Goal: Task Accomplishment & Management: Manage account settings

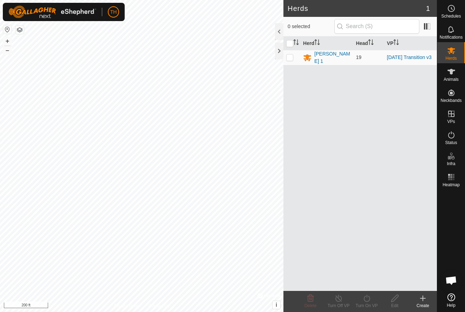
click at [422, 298] on icon at bounding box center [422, 298] width 5 height 0
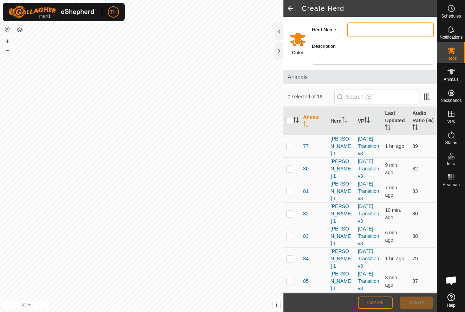
click at [375, 27] on input "Herd Name" at bounding box center [390, 29] width 87 height 15
type input "S"
type input "Young Stockers"
click at [417, 301] on span "Create" at bounding box center [417, 302] width 16 height 6
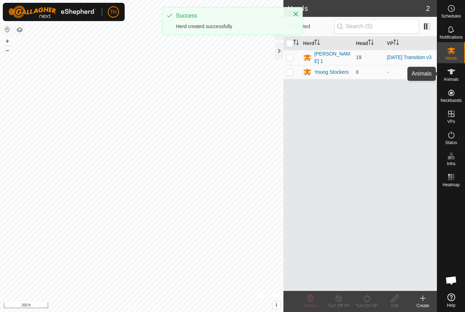
click at [452, 72] on icon at bounding box center [451, 72] width 8 height 6
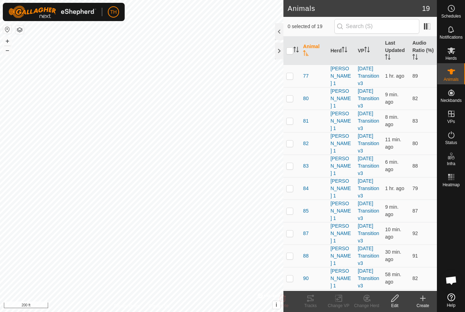
click at [423, 299] on icon at bounding box center [423, 298] width 0 height 5
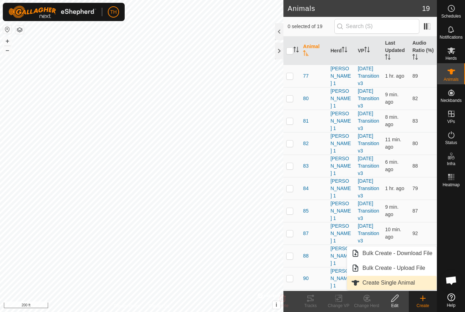
click at [396, 282] on span "Create Single Animal" at bounding box center [388, 282] width 52 height 8
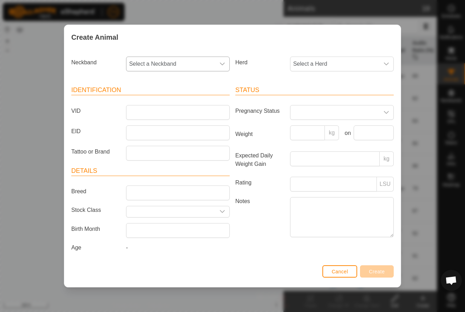
click at [204, 63] on span "Select a Neckband" at bounding box center [170, 64] width 89 height 14
click at [153, 115] on span "0355387517" at bounding box center [146, 115] width 31 height 8
click at [340, 65] on span "Select a Herd" at bounding box center [334, 64] width 89 height 14
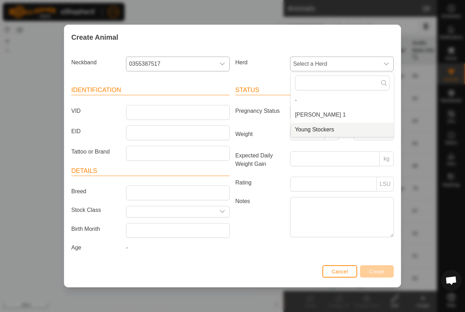
click at [310, 131] on span "Young Stockers" at bounding box center [314, 129] width 39 height 8
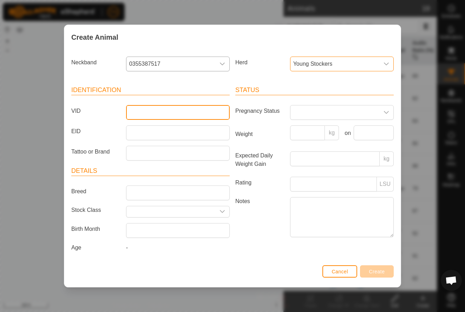
click at [167, 111] on input "VID" at bounding box center [178, 112] width 104 height 15
type input "2"
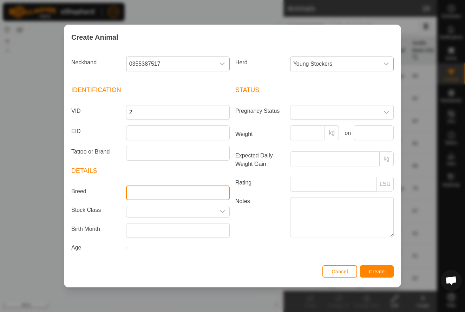
click at [149, 192] on input "Breed" at bounding box center [178, 192] width 104 height 15
type input "Tiger strpe"
click at [205, 212] on input "text" at bounding box center [170, 211] width 89 height 11
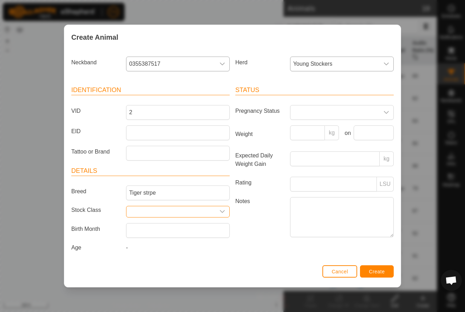
click at [223, 211] on icon "dropdown trigger" at bounding box center [222, 211] width 5 height 3
click at [254, 224] on label "Notes" at bounding box center [259, 217] width 55 height 40
click at [290, 224] on textarea "Notes" at bounding box center [342, 217] width 104 height 40
click at [332, 134] on p-inputgroup-addon "kg" at bounding box center [332, 132] width 14 height 15
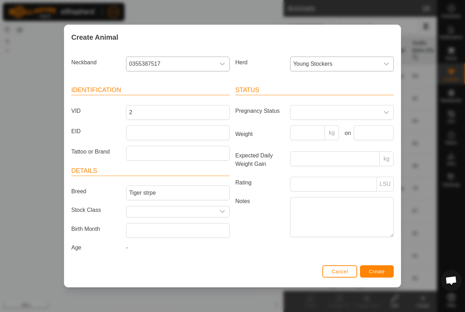
click at [374, 270] on span "Create" at bounding box center [377, 271] width 16 height 6
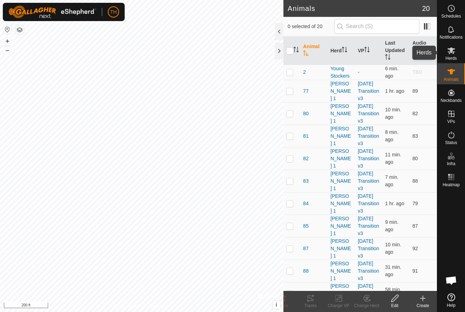
click at [451, 53] on icon at bounding box center [451, 50] width 8 height 7
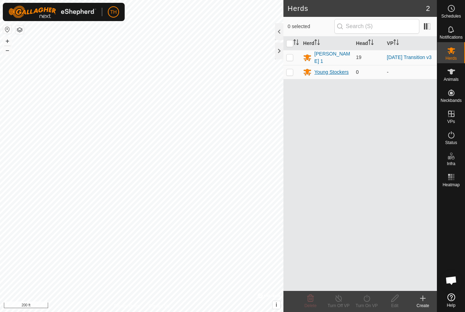
click at [326, 71] on div "Young Stockers" at bounding box center [331, 71] width 34 height 7
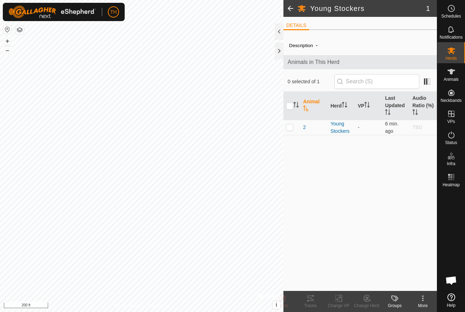
click at [290, 7] on span at bounding box center [290, 8] width 14 height 17
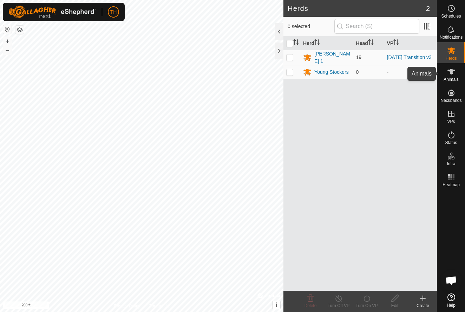
click at [453, 73] on icon at bounding box center [451, 71] width 8 height 8
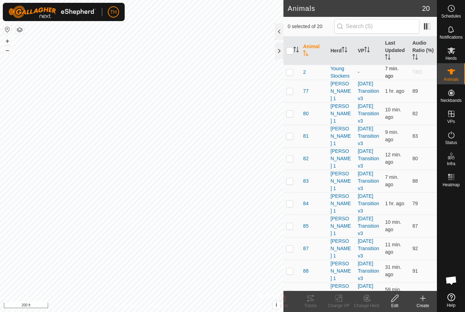
click at [290, 73] on p-checkbox at bounding box center [289, 72] width 7 height 6
checkbox input "true"
click at [396, 298] on icon at bounding box center [394, 297] width 7 height 7
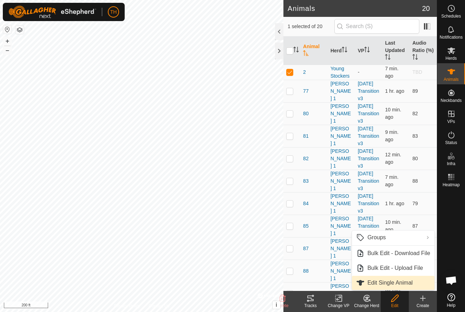
click at [387, 281] on span "Edit Single Animal" at bounding box center [389, 282] width 45 height 8
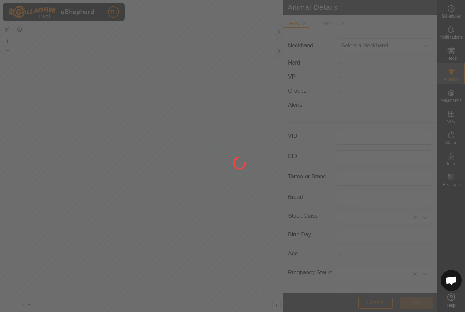
type input "2"
type input "Tiger strpe"
type input "0"
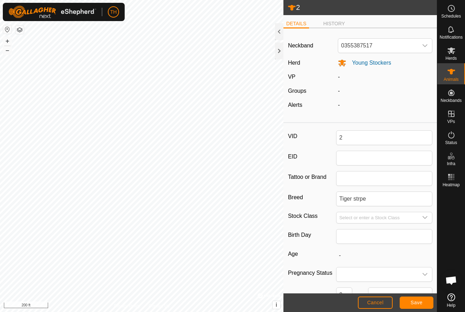
click at [381, 301] on span "Cancel" at bounding box center [375, 302] width 16 height 6
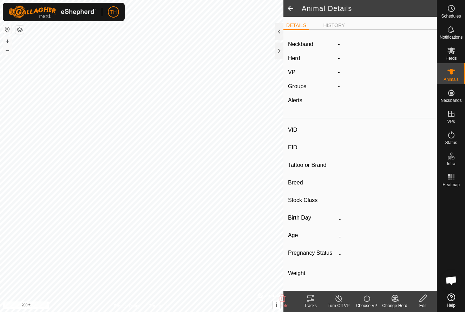
type input "2"
type input "-"
type input "Tiger strpe"
type input "-"
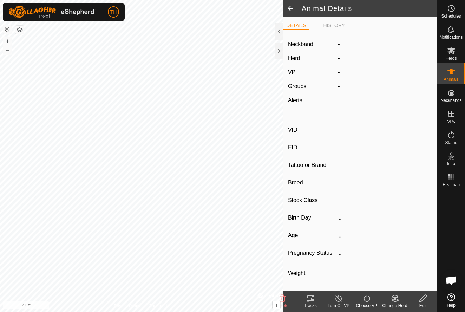
type input "0 kg"
type input "-"
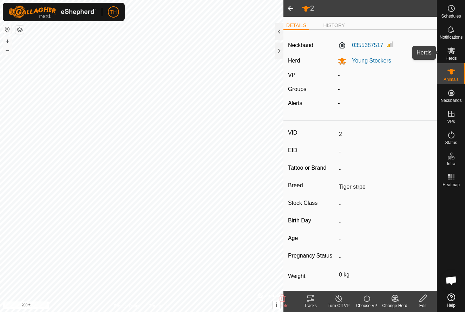
click at [451, 53] on icon at bounding box center [451, 50] width 8 height 8
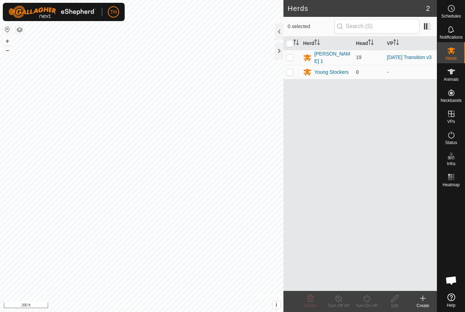
click at [290, 70] on p-checkbox at bounding box center [289, 72] width 7 height 6
checkbox input "true"
click at [394, 298] on icon at bounding box center [394, 298] width 9 height 8
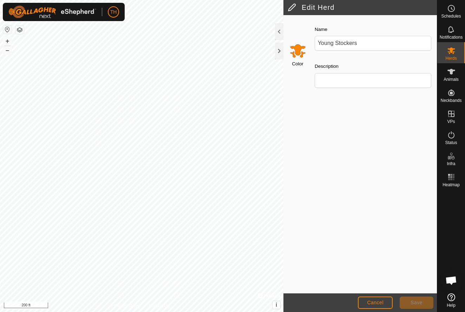
click at [297, 51] on input "Select a color" at bounding box center [297, 50] width 17 height 17
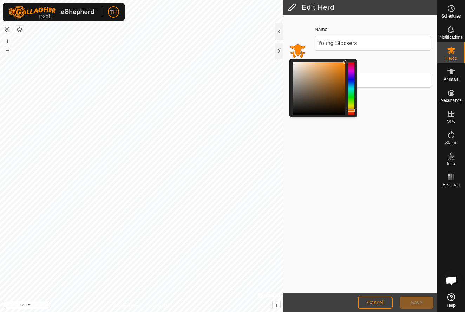
click at [351, 74] on div at bounding box center [351, 88] width 6 height 53
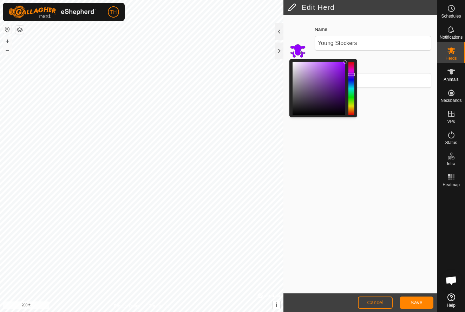
click at [412, 301] on span "Save" at bounding box center [416, 302] width 12 height 6
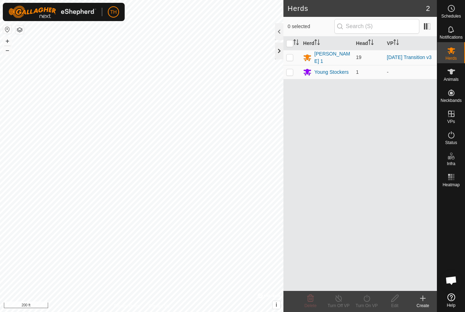
click at [280, 50] on div at bounding box center [279, 50] width 8 height 17
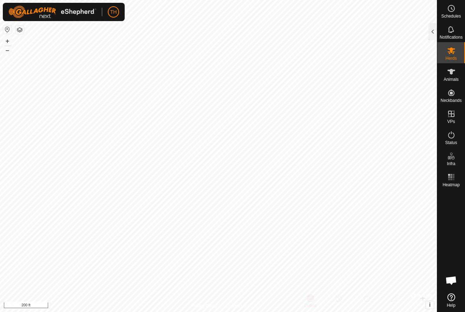
click at [242, 0] on html "TH Schedules Notifications Herds Animals Neckbands VPs Status Infra Heatmap Hel…" at bounding box center [232, 156] width 465 height 312
